Goal: Contribute content: Contribute content

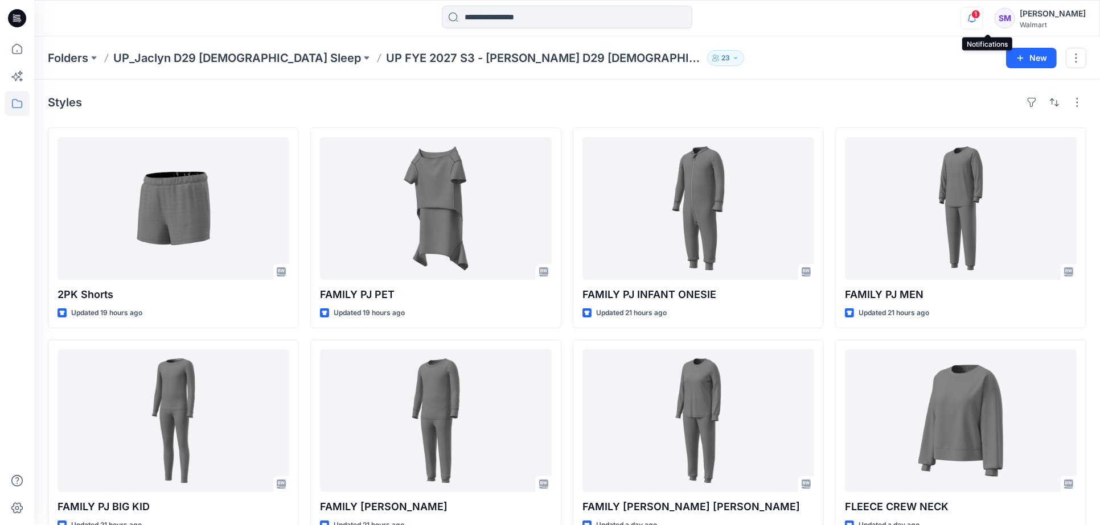
click at [983, 20] on icon "button" at bounding box center [972, 18] width 22 height 23
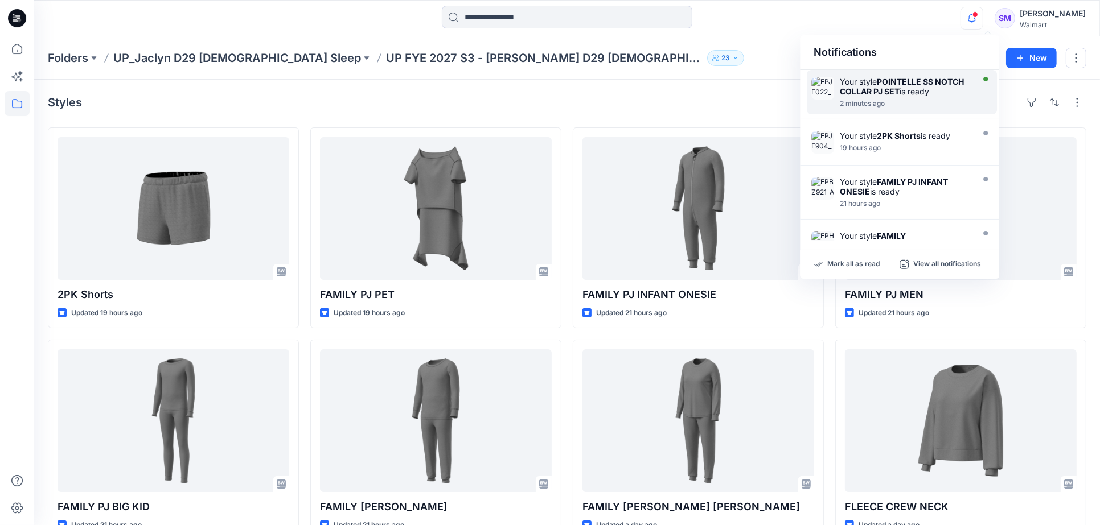
click at [942, 102] on div "2 minutes ago" at bounding box center [905, 104] width 131 height 8
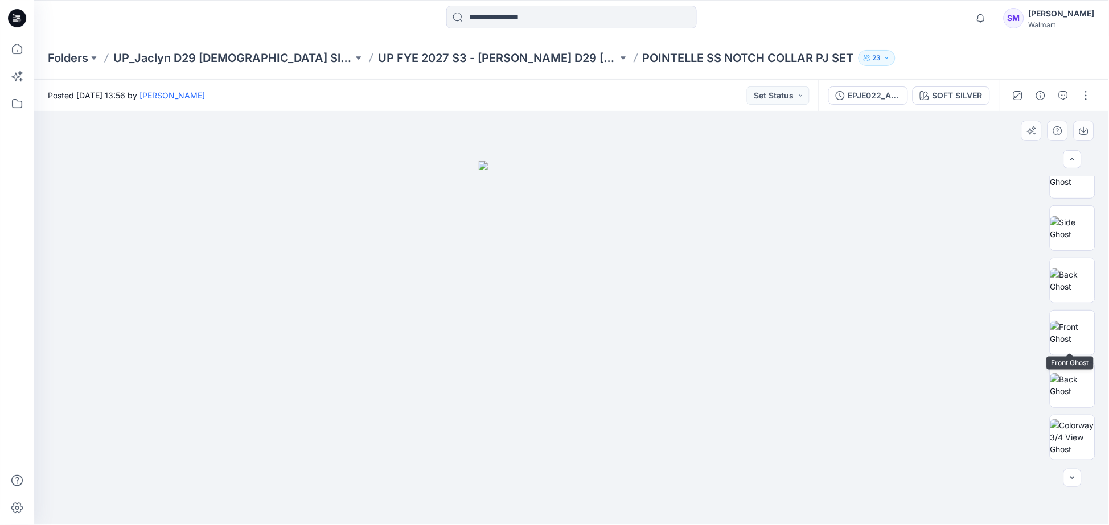
scroll to position [598, 0]
click at [1071, 283] on img at bounding box center [1072, 282] width 44 height 36
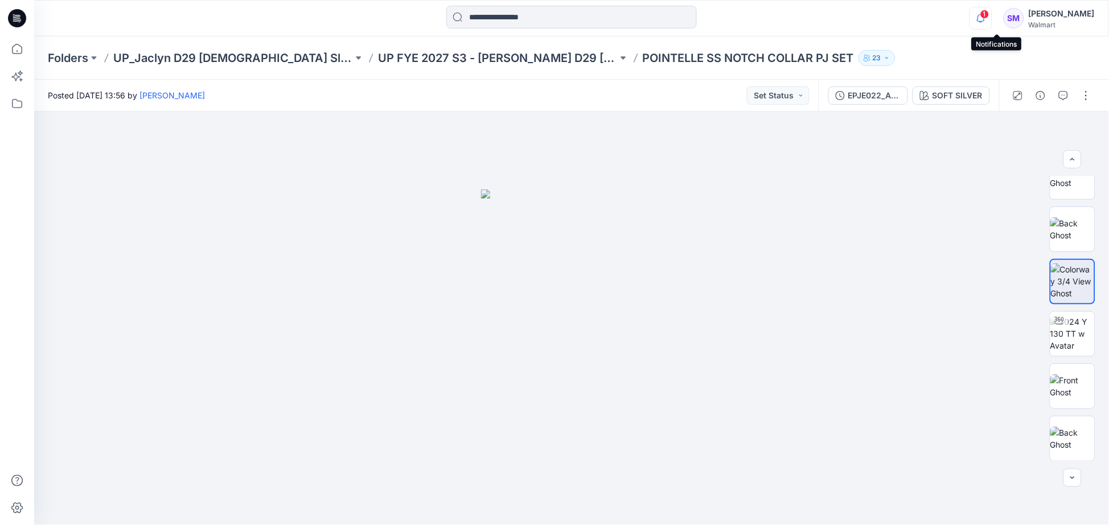
click at [985, 19] on icon "button" at bounding box center [981, 17] width 8 height 7
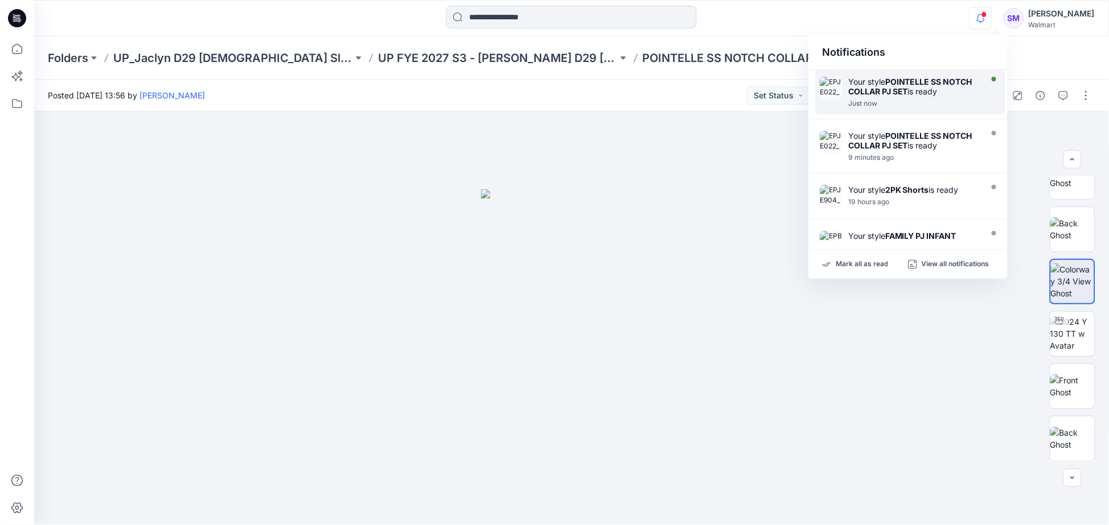
click at [932, 84] on strong "POINTELLE SS NOTCH COLLAR PJ SET" at bounding box center [910, 86] width 124 height 19
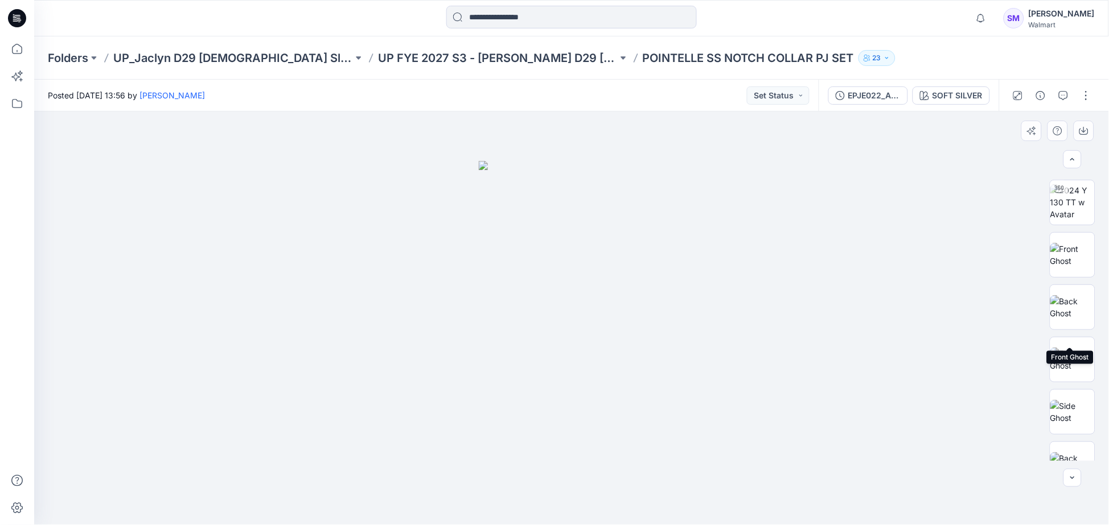
scroll to position [0, 0]
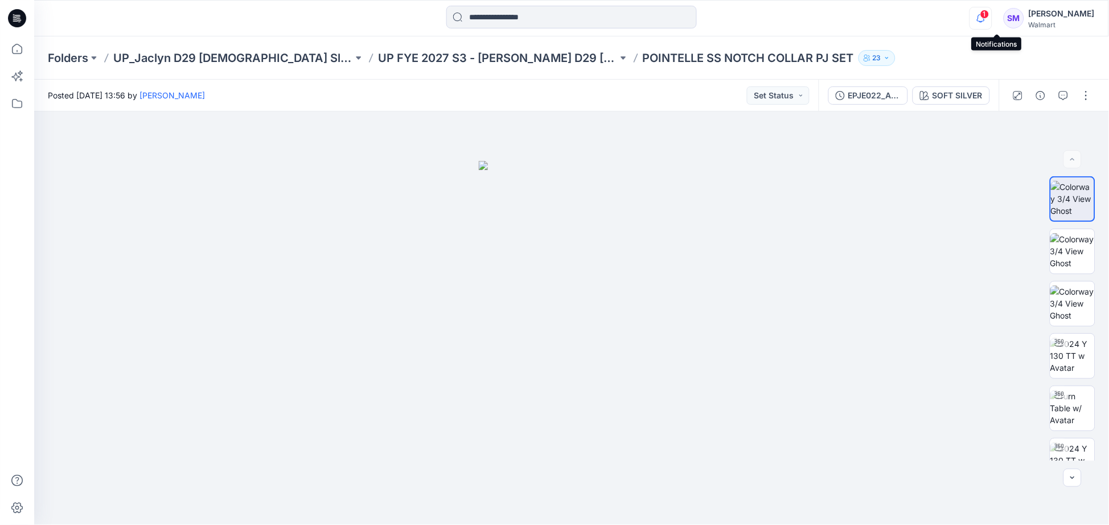
click at [992, 18] on icon "button" at bounding box center [981, 18] width 22 height 23
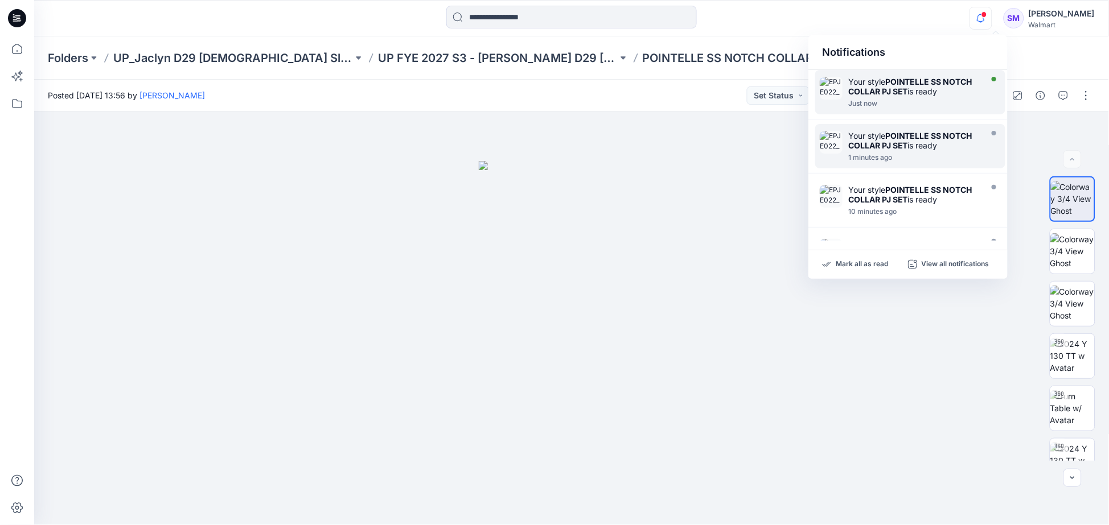
click at [959, 98] on div at bounding box center [913, 97] width 131 height 2
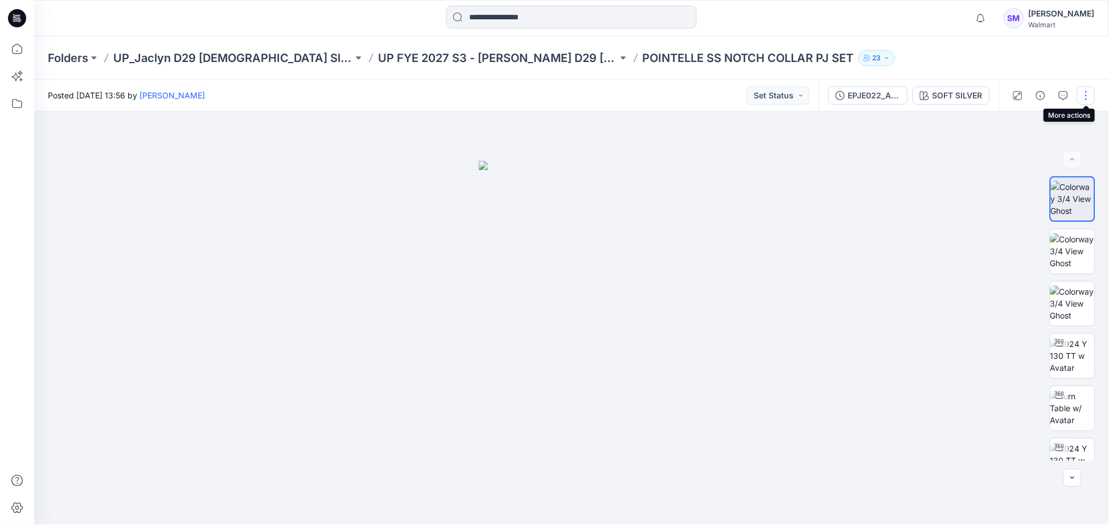
click at [1086, 94] on button "button" at bounding box center [1086, 96] width 18 height 18
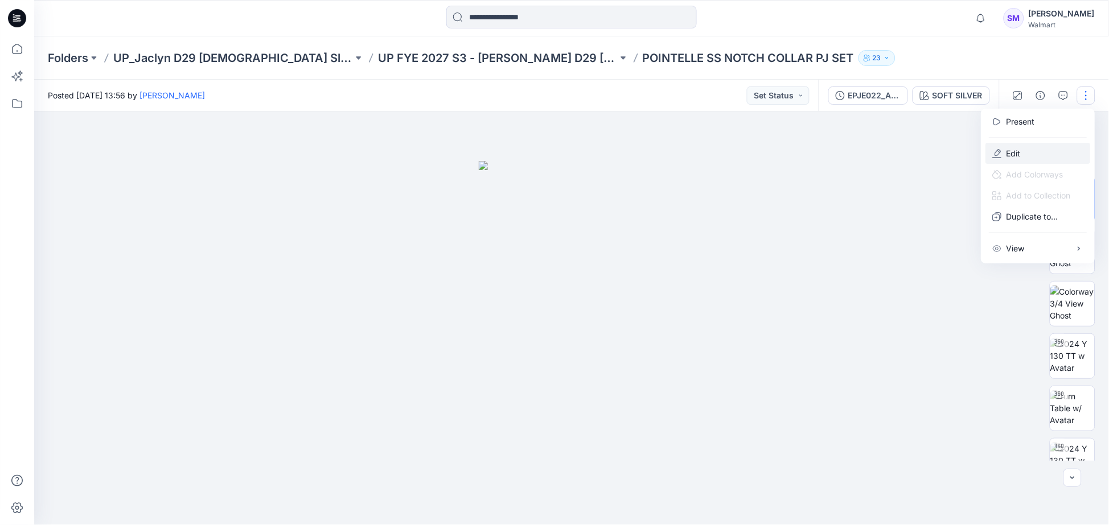
click at [1026, 150] on button "Edit" at bounding box center [1038, 153] width 105 height 21
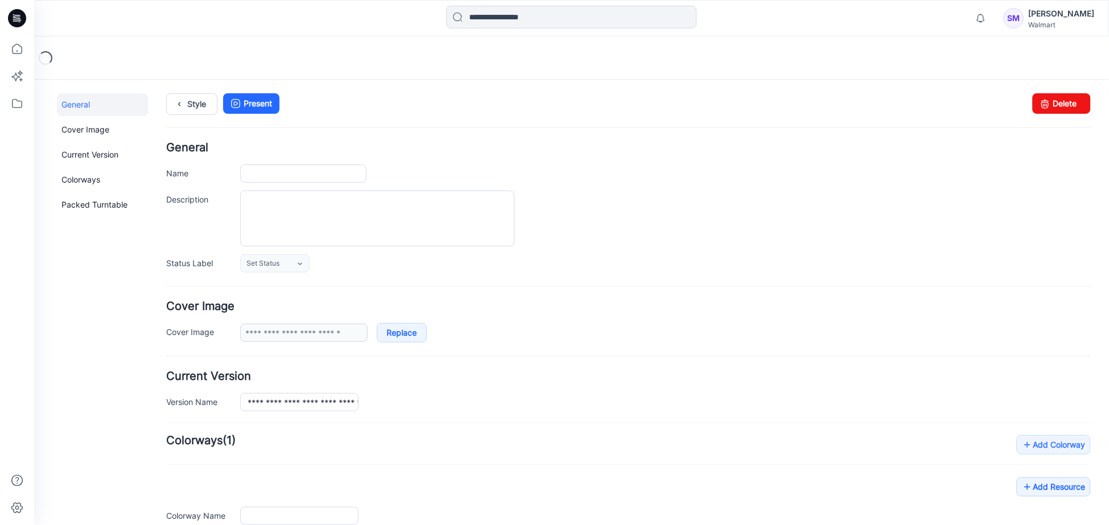
type input "**********"
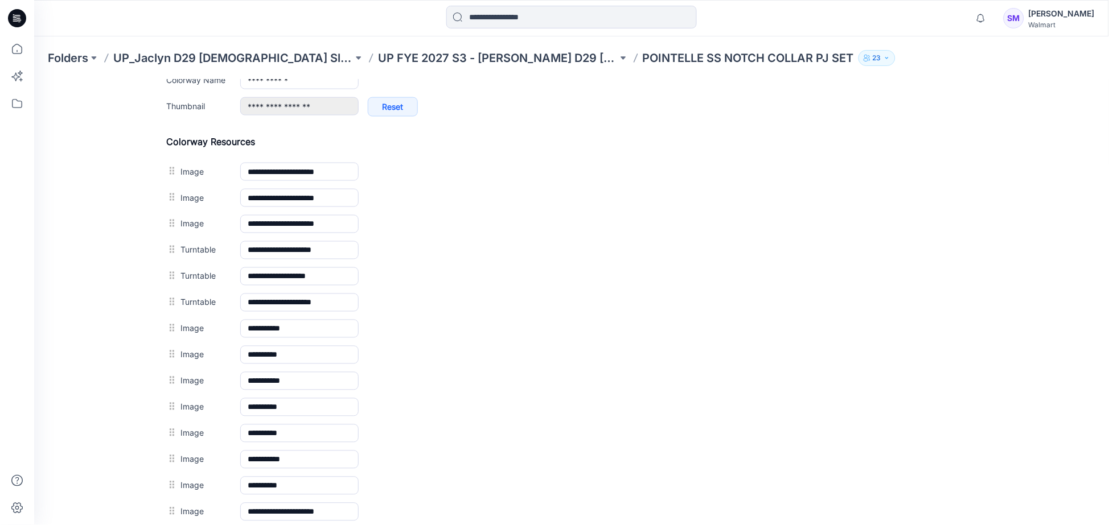
scroll to position [505, 0]
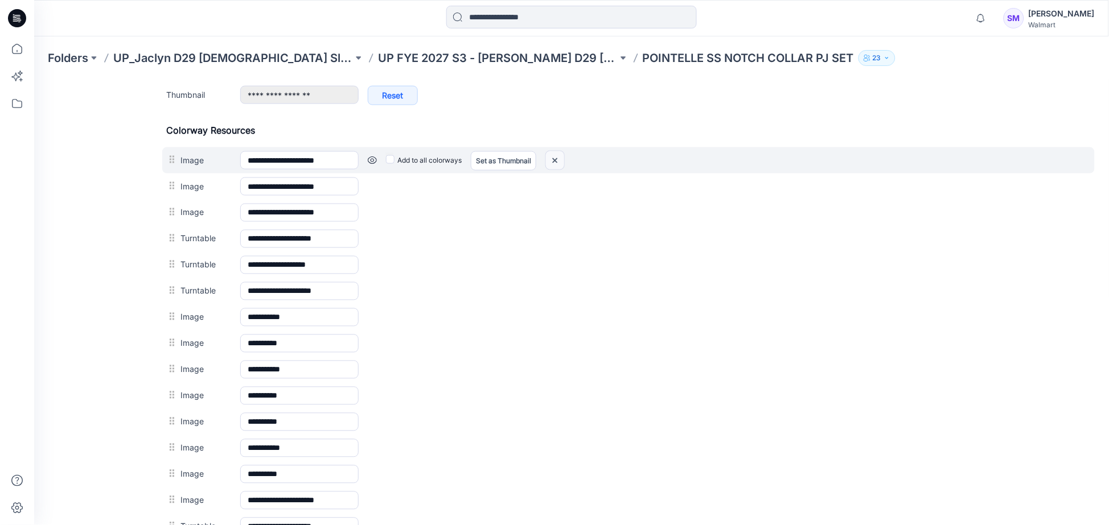
drag, startPoint x: 630, startPoint y: 134, endPoint x: 553, endPoint y: 161, distance: 81.2
click at [553, 161] on img at bounding box center [554, 160] width 18 height 19
click at [561, 162] on img at bounding box center [562, 160] width 18 height 19
click at [565, 158] on img at bounding box center [562, 160] width 18 height 19
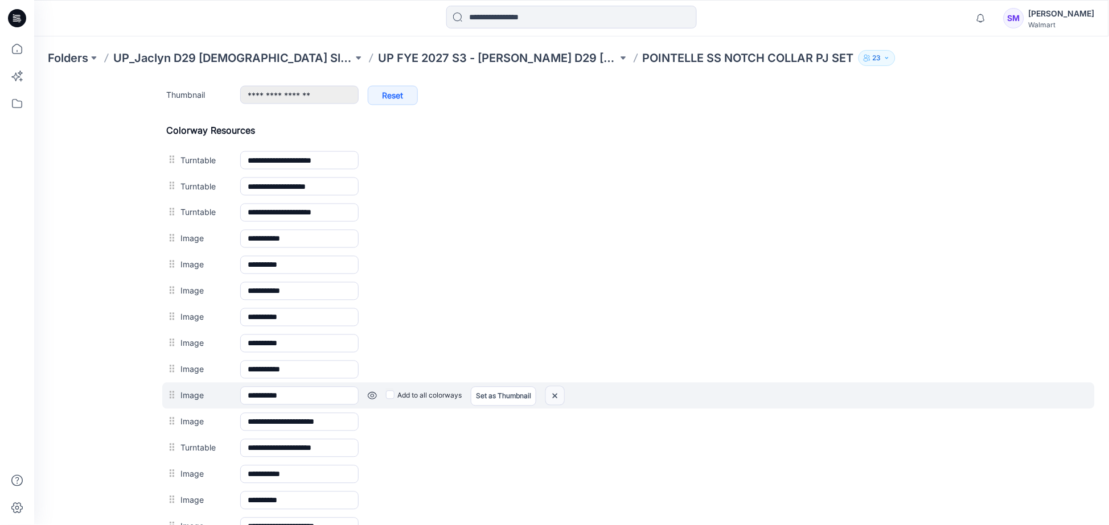
click at [560, 395] on img at bounding box center [554, 396] width 18 height 19
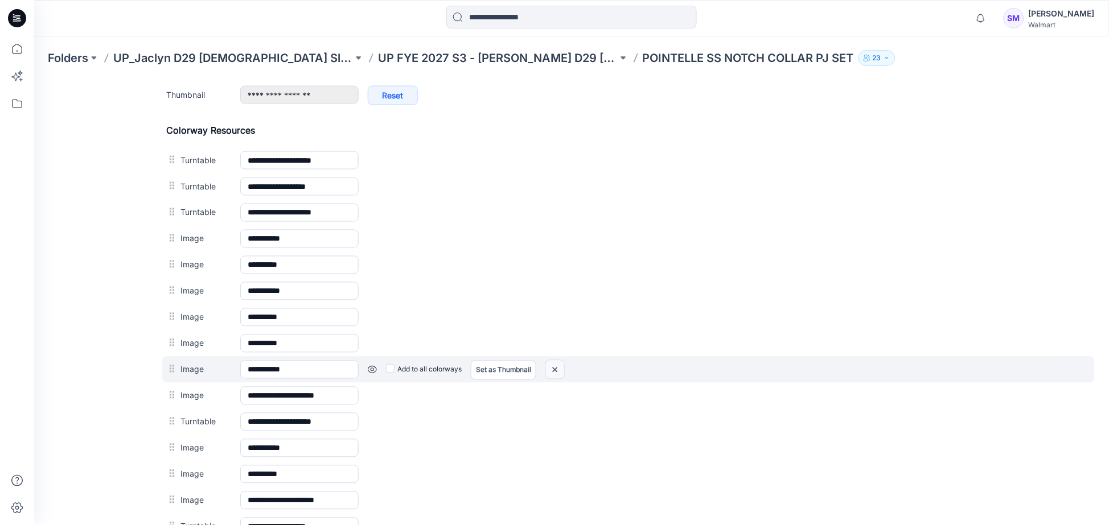
click at [560, 374] on img at bounding box center [554, 369] width 18 height 19
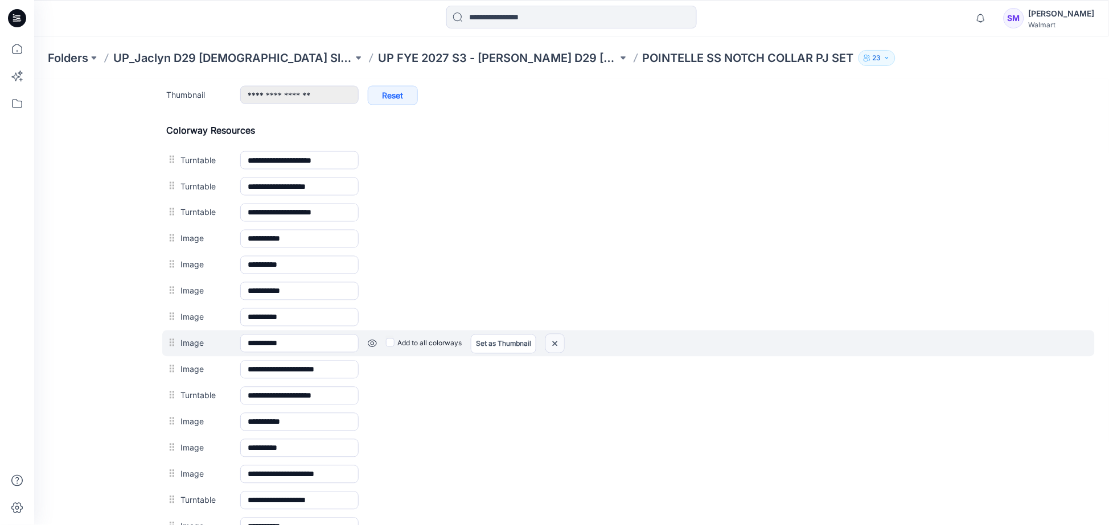
click at [561, 336] on img at bounding box center [554, 343] width 18 height 19
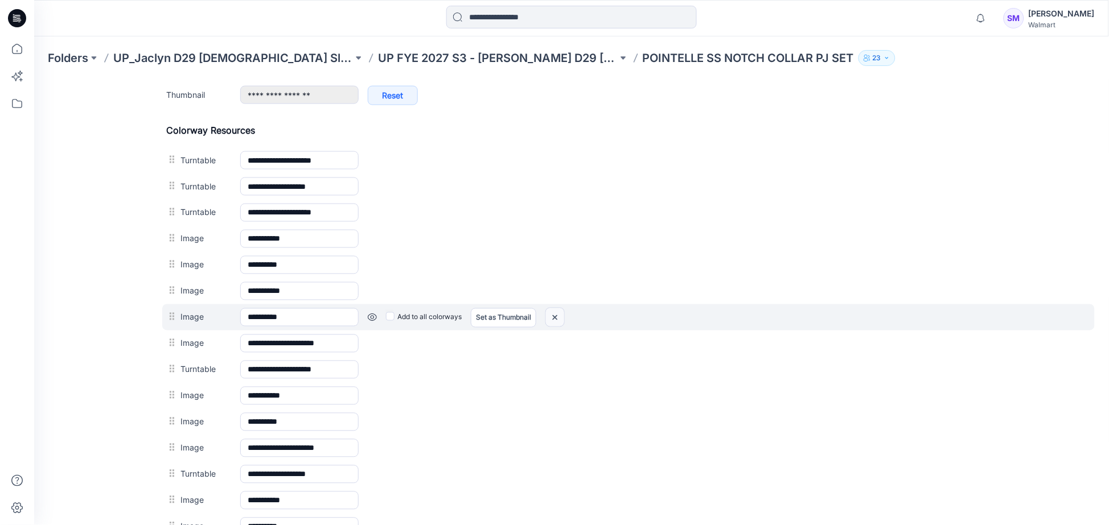
drag, startPoint x: 556, startPoint y: 320, endPoint x: 626, endPoint y: 117, distance: 215.5
click at [556, 320] on img at bounding box center [554, 317] width 18 height 19
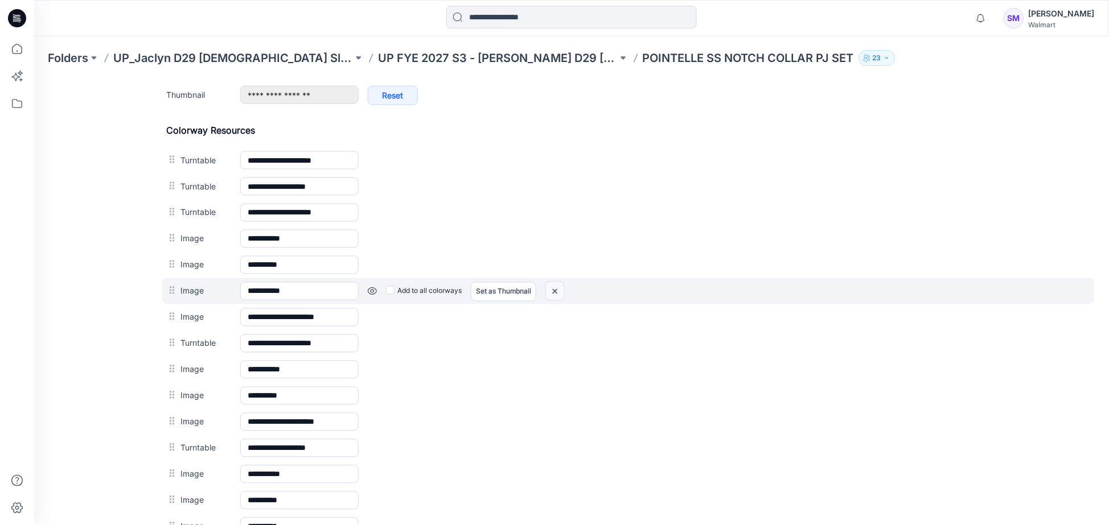
click at [557, 293] on img at bounding box center [554, 291] width 18 height 19
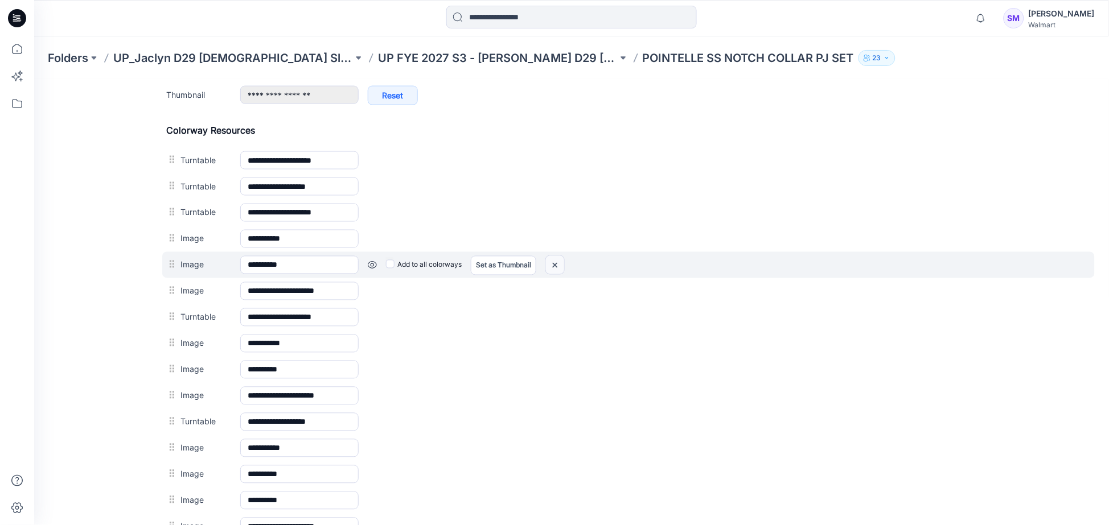
drag, startPoint x: 624, startPoint y: 122, endPoint x: 558, endPoint y: 262, distance: 154.3
click at [558, 262] on img at bounding box center [554, 265] width 18 height 19
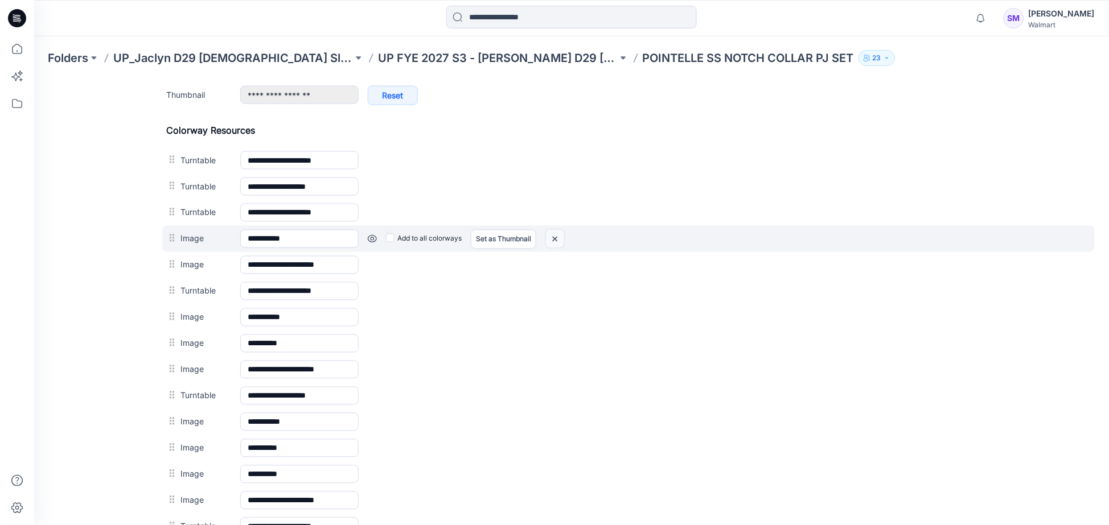
click at [558, 234] on img at bounding box center [554, 238] width 18 height 19
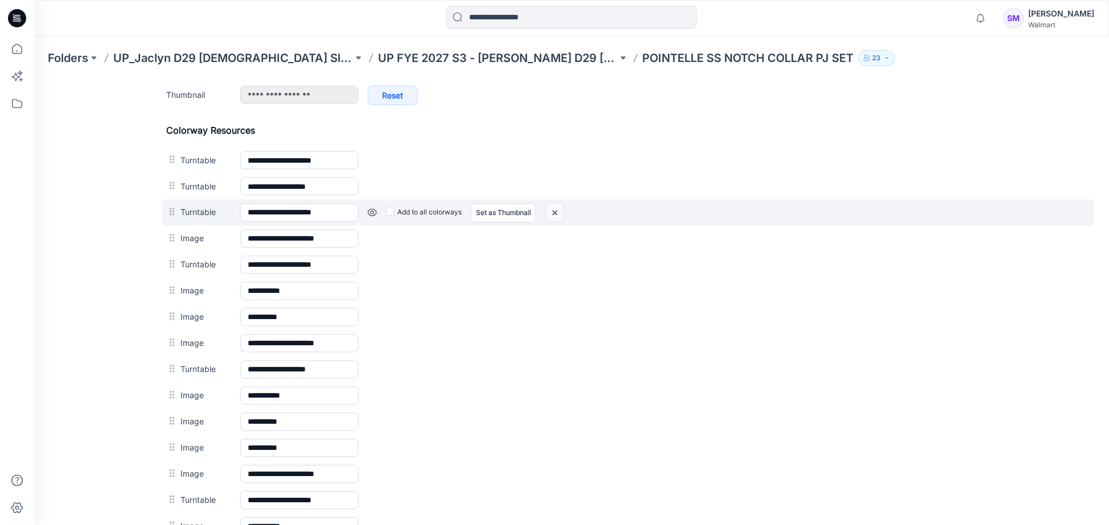
drag, startPoint x: 635, startPoint y: 112, endPoint x: 554, endPoint y: 214, distance: 129.7
click at [554, 214] on img at bounding box center [554, 212] width 18 height 19
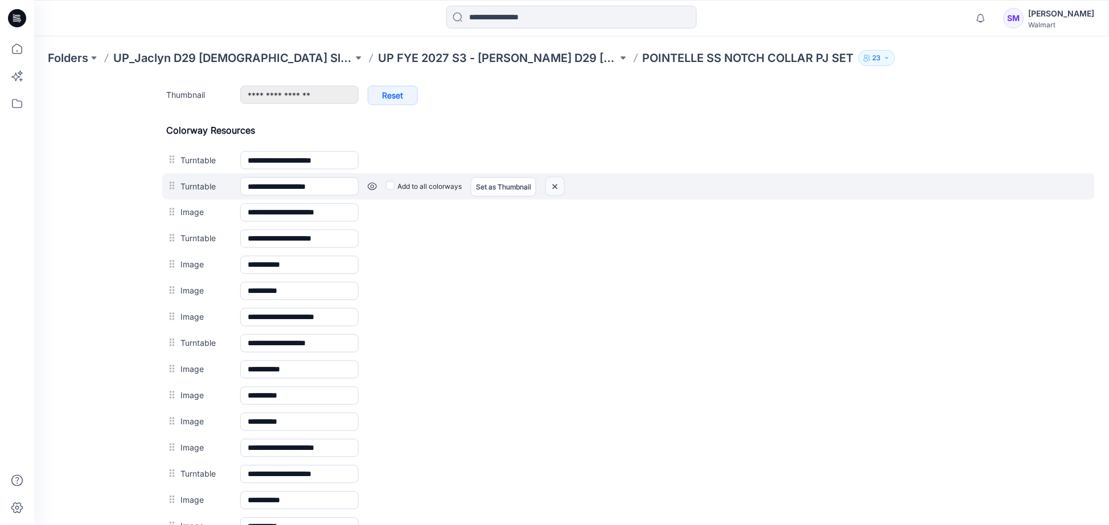
click at [556, 186] on img at bounding box center [554, 186] width 18 height 19
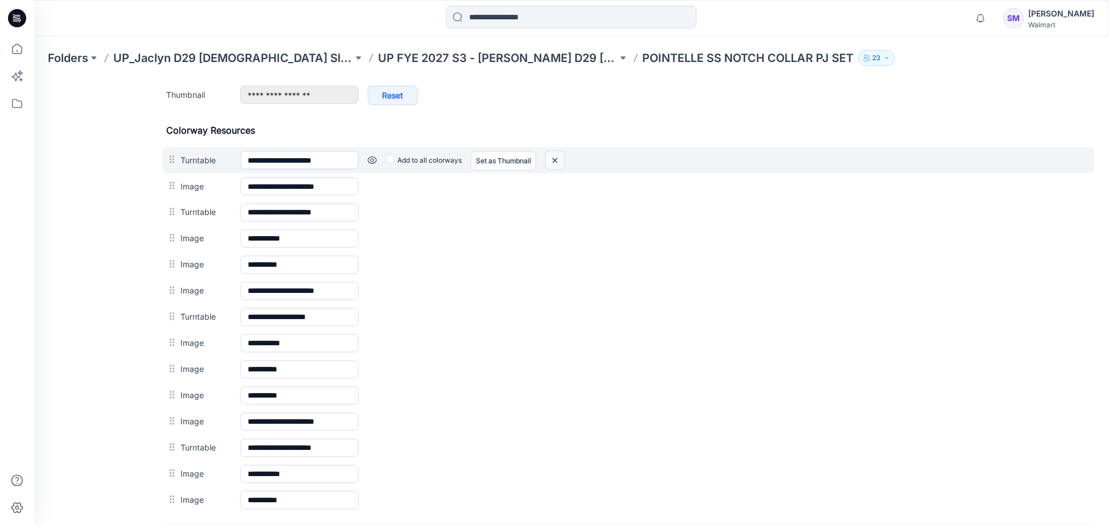
click at [557, 163] on img at bounding box center [554, 160] width 18 height 19
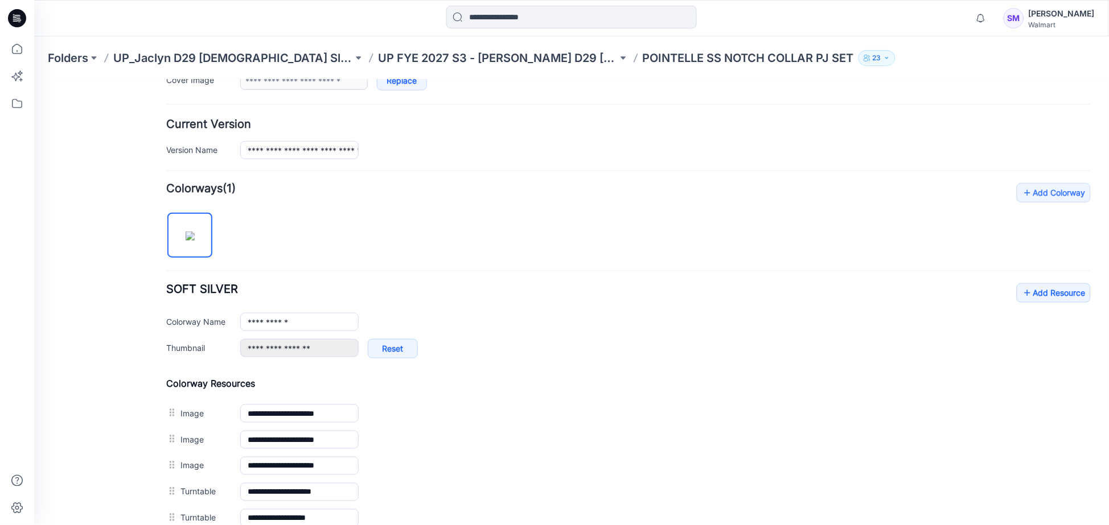
scroll to position [253, 0]
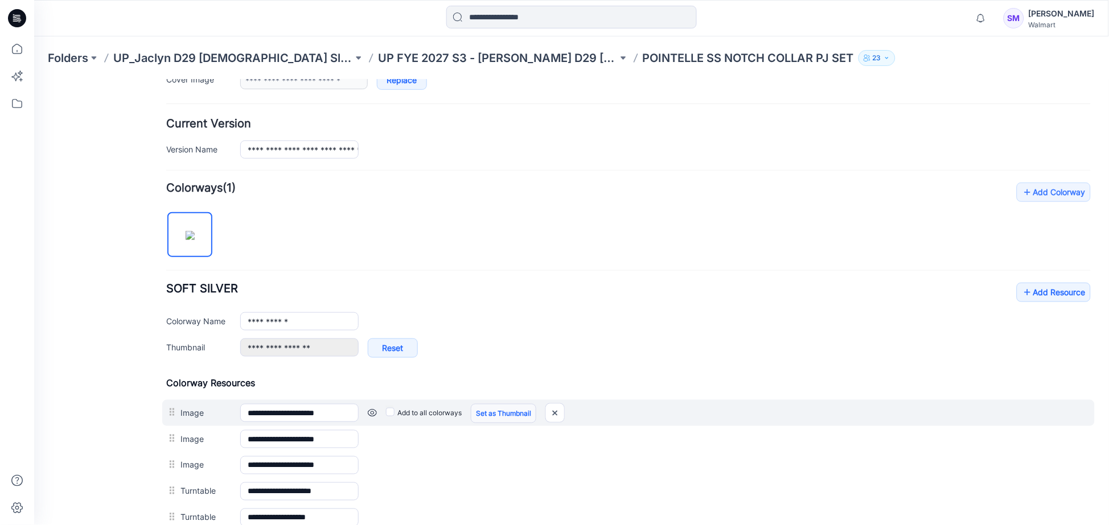
click at [509, 411] on link "Set as Thumbnail" at bounding box center [502, 413] width 65 height 19
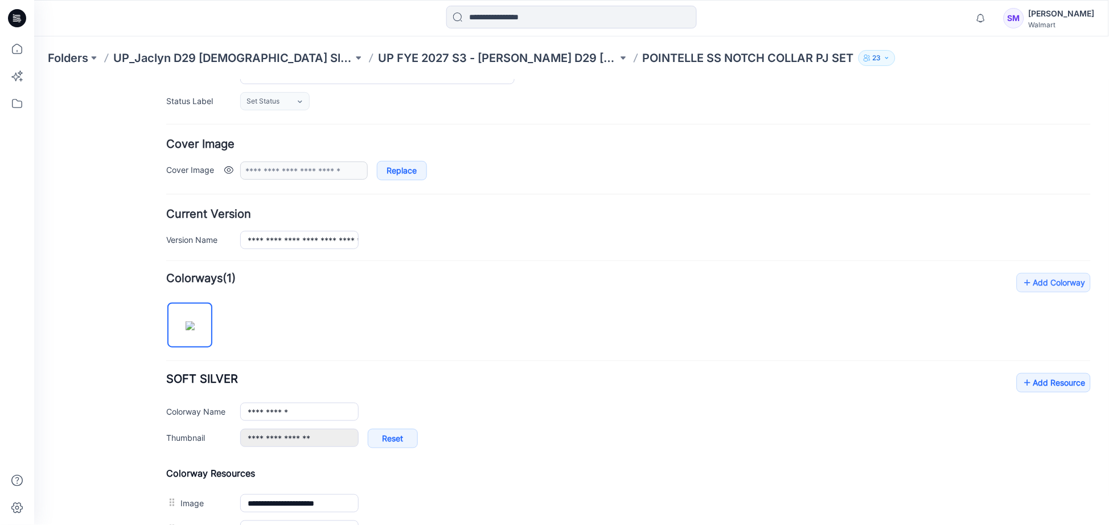
scroll to position [0, 0]
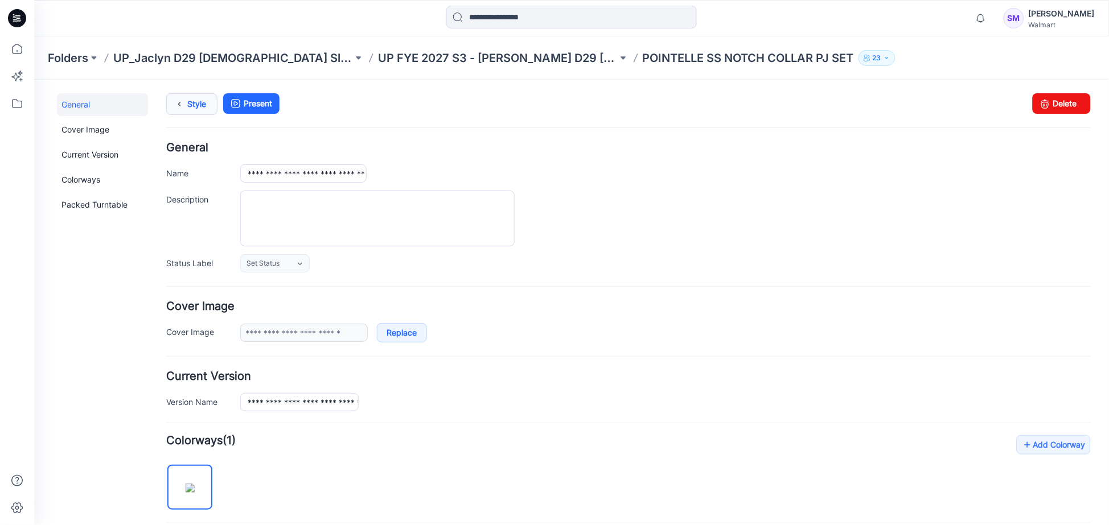
click at [188, 103] on link "Style" at bounding box center [191, 104] width 51 height 22
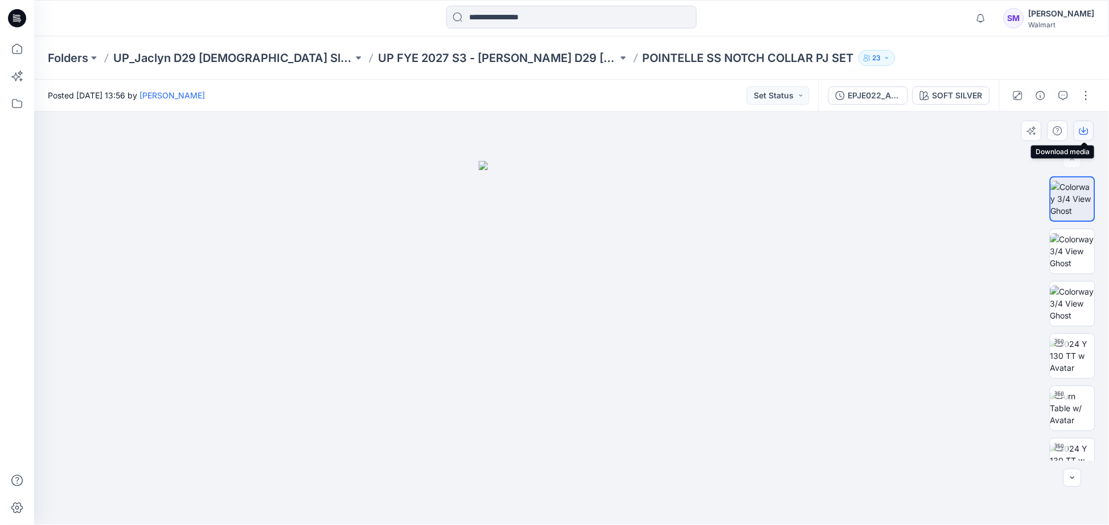
click at [1084, 132] on icon "button" at bounding box center [1084, 130] width 5 height 6
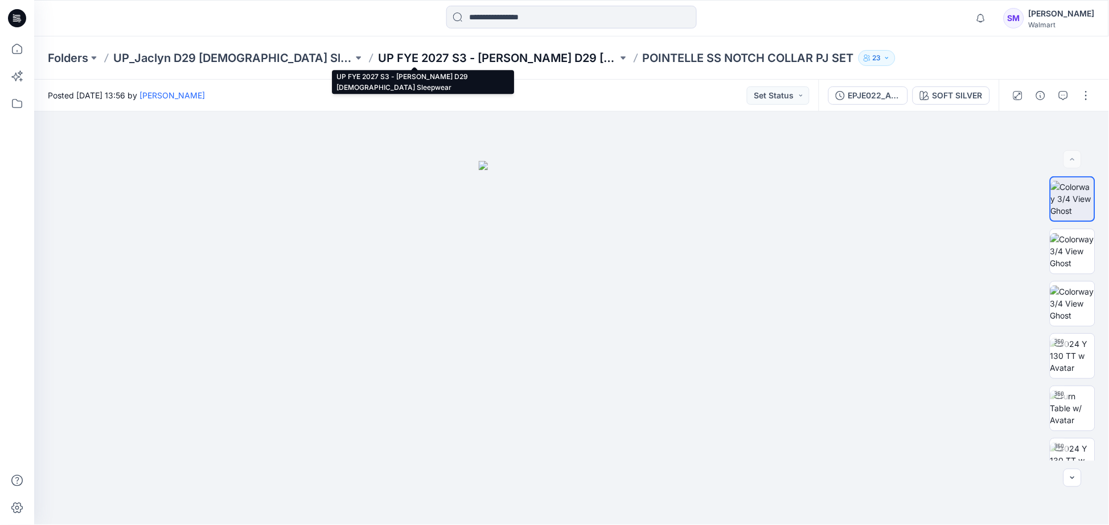
click at [447, 56] on p "UP FYE 2027 S3 - [PERSON_NAME] D29 [DEMOGRAPHIC_DATA] Sleepwear" at bounding box center [498, 58] width 240 height 16
